Goal: Task Accomplishment & Management: Use online tool/utility

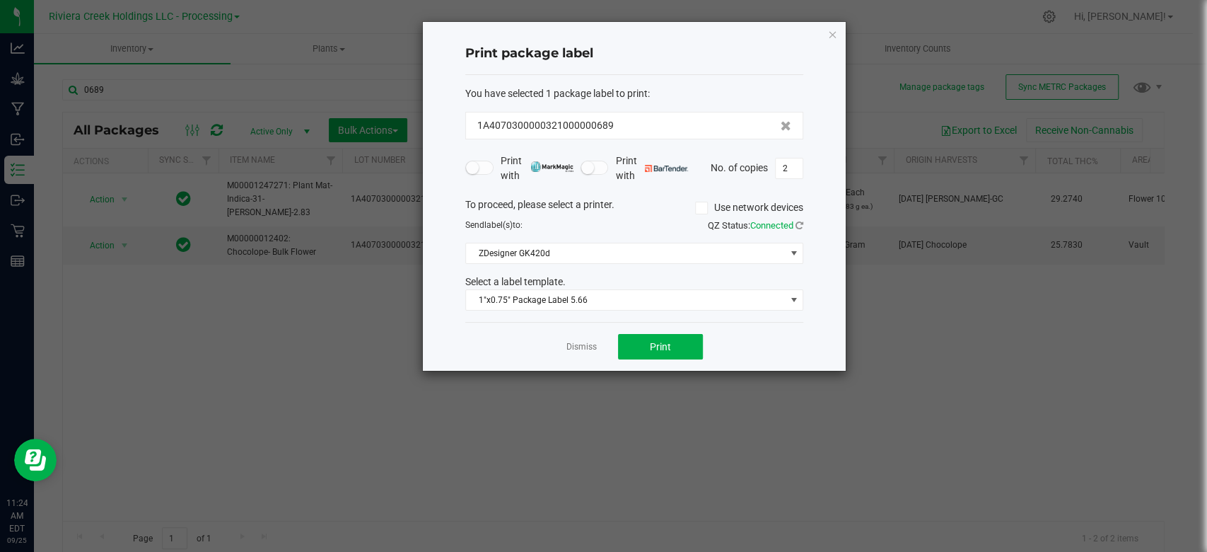
click at [839, 28] on div "Print package label You have selected 1 package label to print : 1A407030000032…" at bounding box center [634, 196] width 423 height 349
click at [834, 30] on icon "button" at bounding box center [832, 33] width 10 height 17
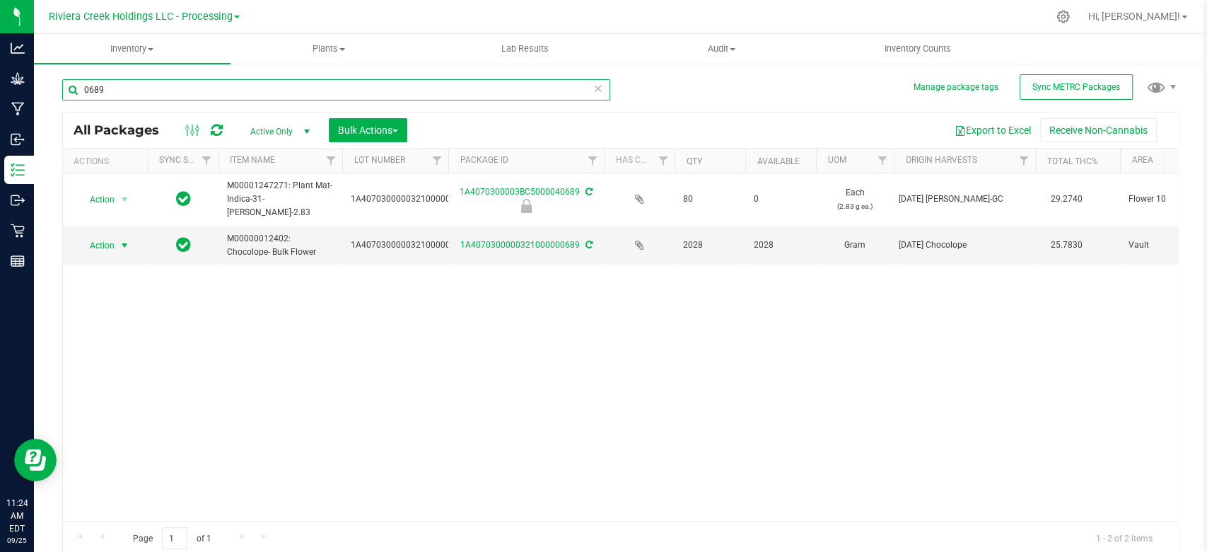
click at [176, 79] on input "0689" at bounding box center [336, 89] width 548 height 21
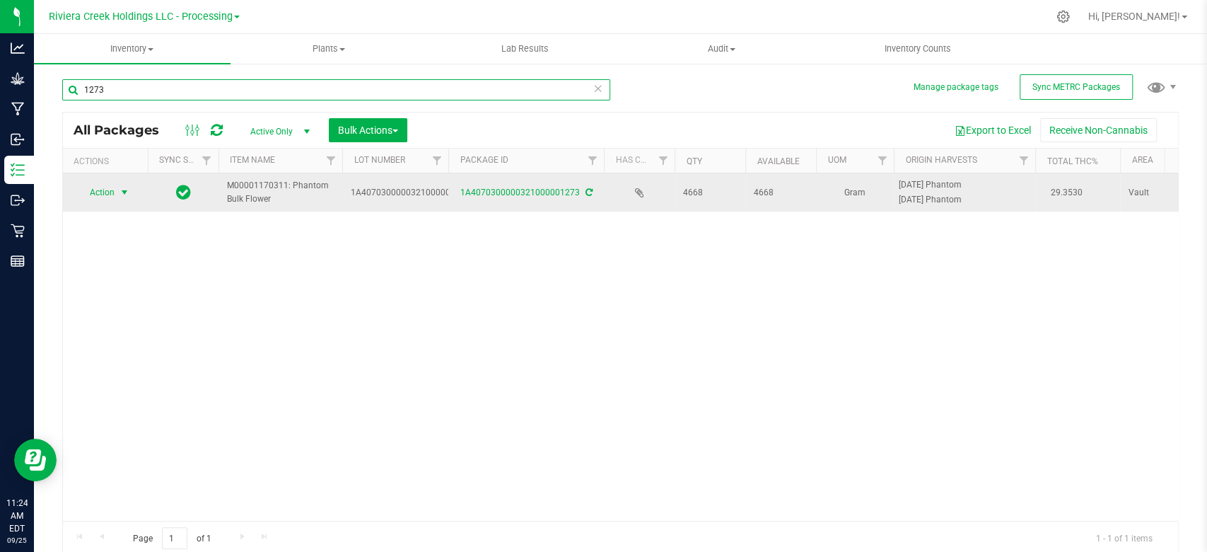
type input "1273"
click at [127, 187] on span "select" at bounding box center [124, 192] width 11 height 11
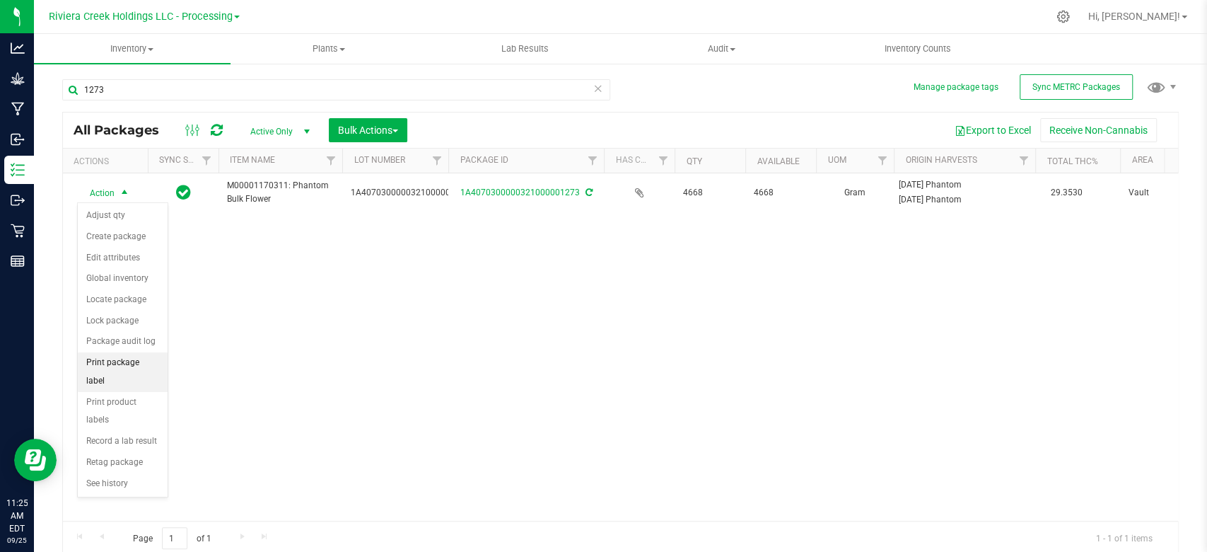
click at [126, 364] on li "Print package label" at bounding box center [123, 371] width 90 height 39
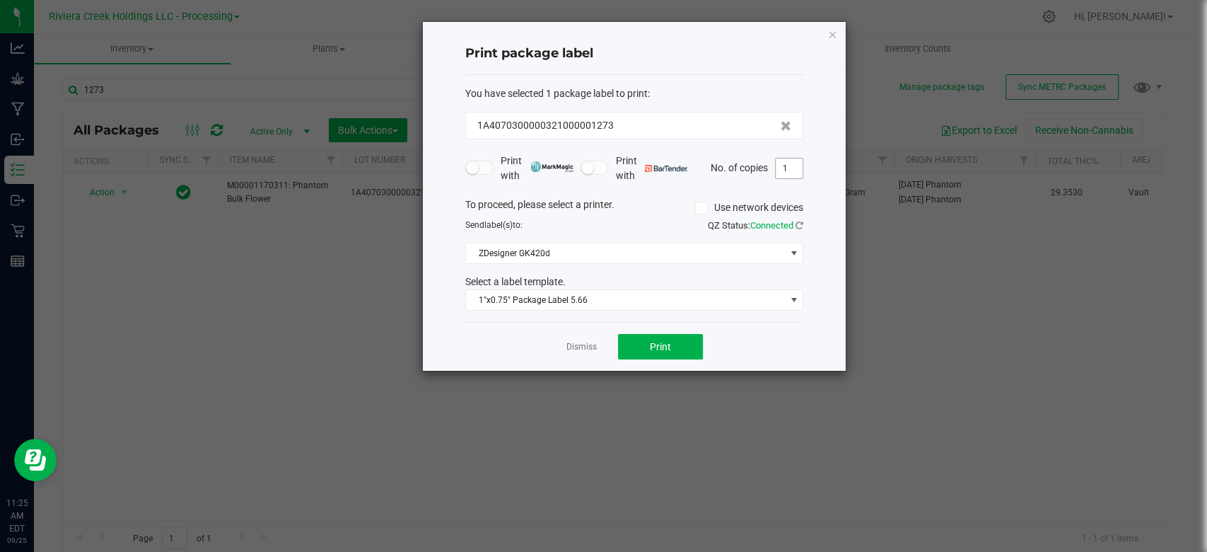
click at [786, 161] on input "1" at bounding box center [789, 168] width 27 height 20
type input "32"
click at [647, 298] on span "1"x0.75" Package Label 5.66" at bounding box center [625, 300] width 319 height 20
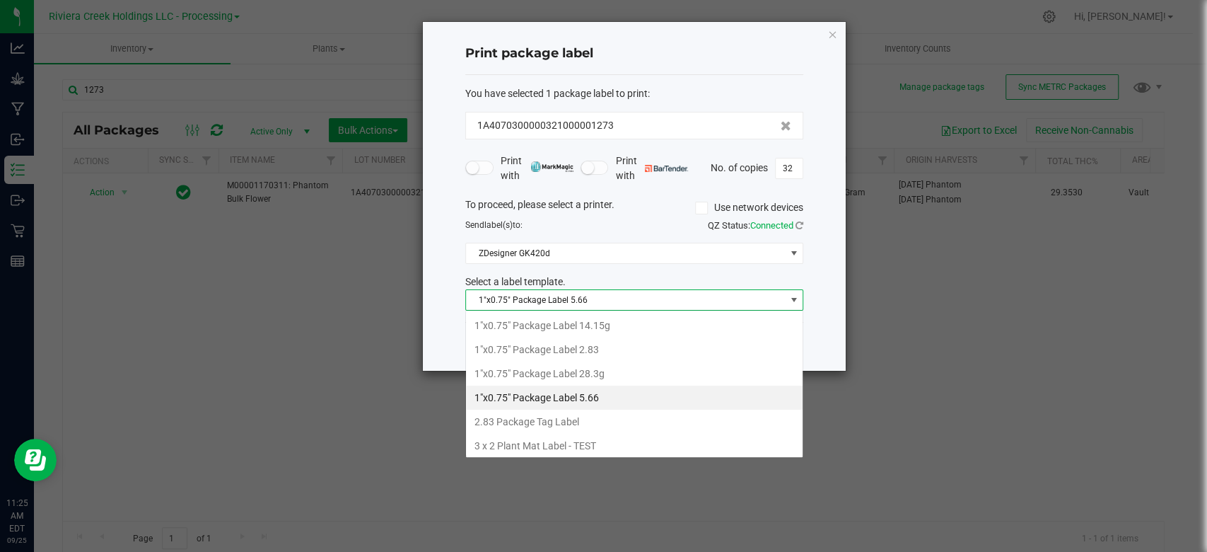
scroll to position [21, 338]
click at [614, 342] on li "1"x0.75" Package Label 2.83" at bounding box center [634, 349] width 337 height 24
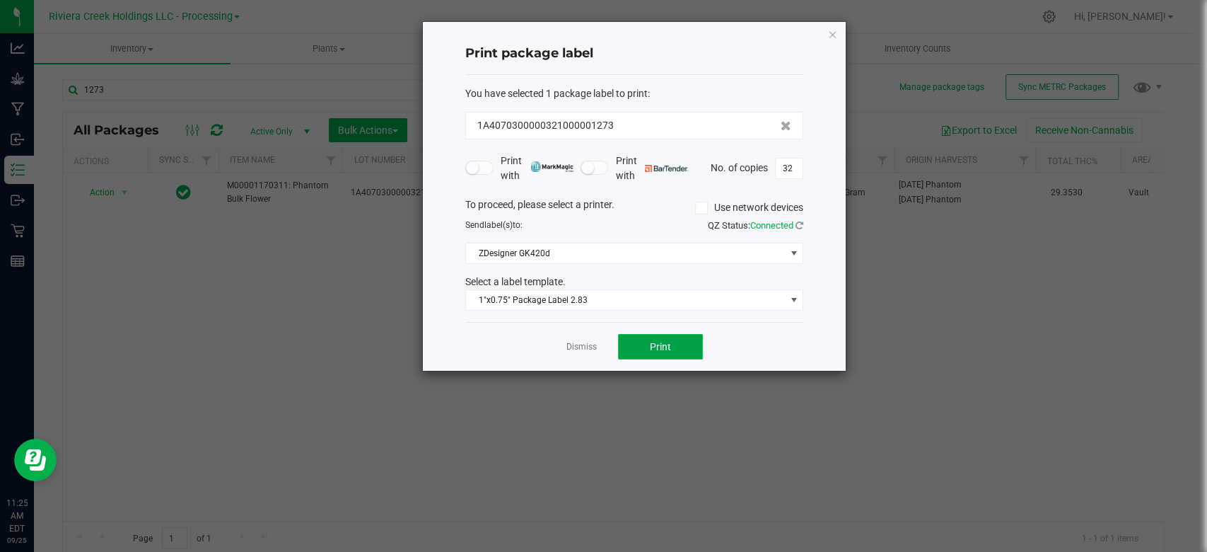
click at [635, 339] on button "Print" at bounding box center [660, 346] width 85 height 25
